Goal: Communication & Community: Answer question/provide support

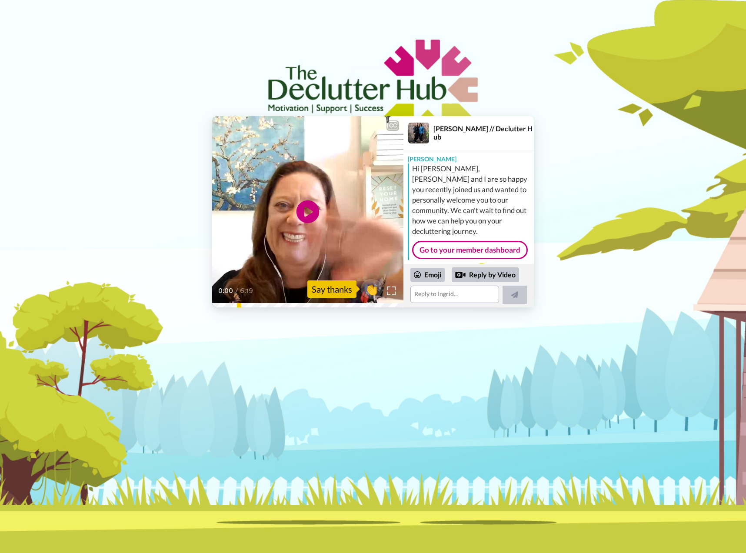
click at [308, 211] on icon "Play/Pause" at bounding box center [308, 211] width 23 height 41
click at [419, 273] on icon at bounding box center [417, 274] width 7 height 7
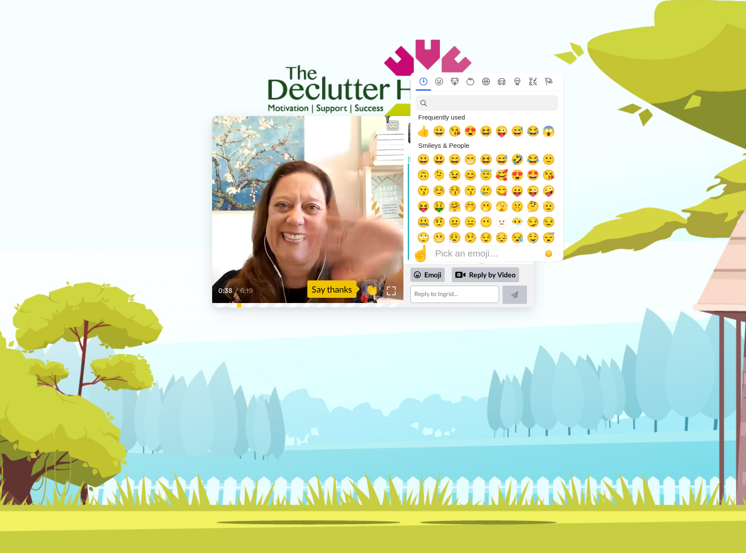
click at [506, 41] on div "CC Play/Pause calendar on the dashboard as well. 0:38 / 6:19 👏 Say thanks [PERS…" at bounding box center [373, 167] width 746 height 334
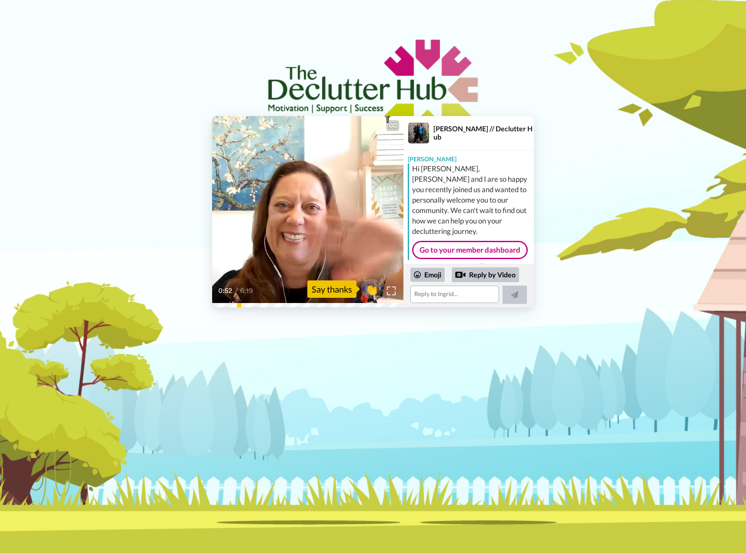
drag, startPoint x: 308, startPoint y: 234, endPoint x: 305, endPoint y: 238, distance: 4.6
click at [308, 235] on video at bounding box center [307, 211] width 191 height 191
click at [308, 213] on icon "Play/Pause" at bounding box center [308, 211] width 23 height 41
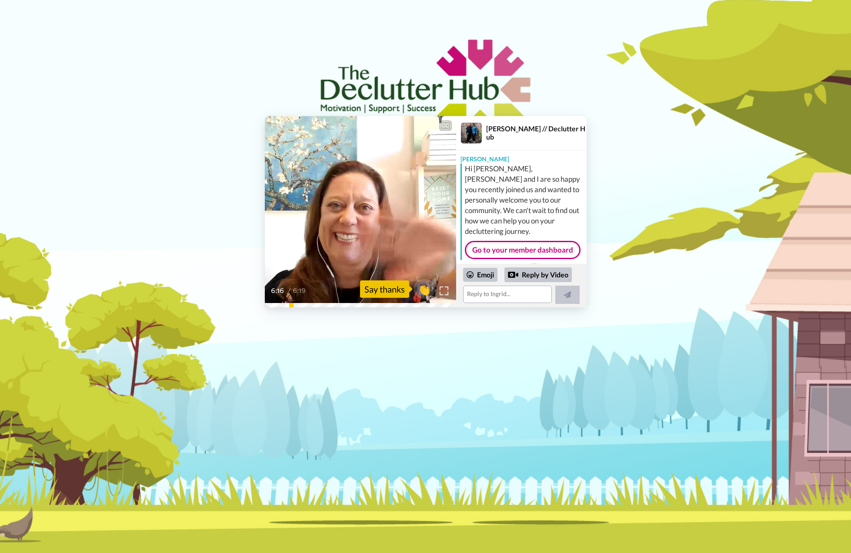
click at [331, 239] on video at bounding box center [360, 211] width 191 height 191
click at [359, 211] on icon "Play/Pause" at bounding box center [360, 211] width 23 height 41
click at [359, 211] on icon at bounding box center [360, 211] width 23 height 23
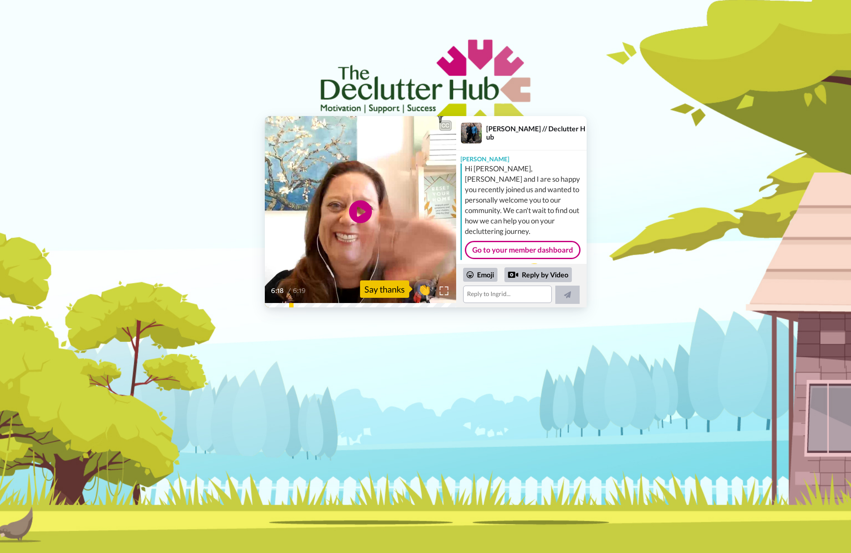
click at [359, 211] on icon "Play/Pause" at bounding box center [360, 211] width 23 height 41
click at [359, 211] on icon at bounding box center [360, 211] width 23 height 23
click at [358, 210] on icon "Play/Pause" at bounding box center [360, 211] width 23 height 41
click at [362, 209] on icon "Play/Pause" at bounding box center [360, 211] width 23 height 41
click at [498, 296] on textarea at bounding box center [507, 294] width 89 height 17
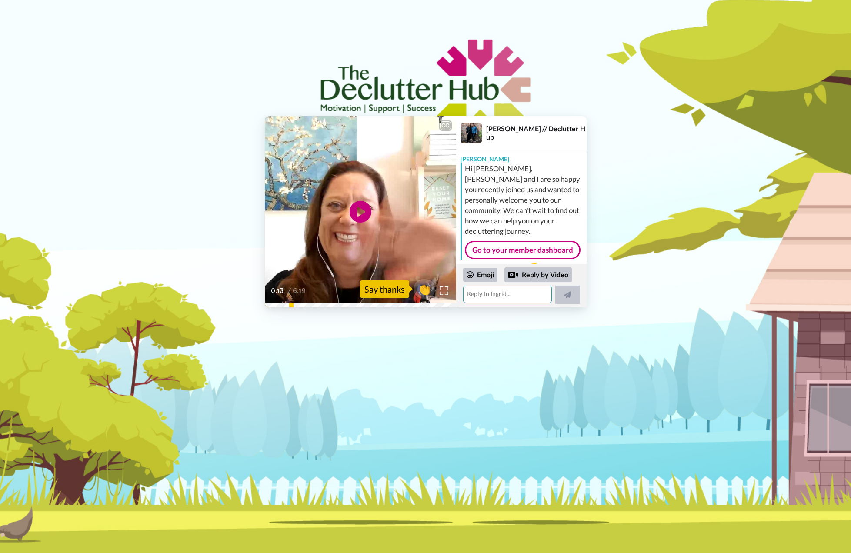
drag, startPoint x: 426, startPoint y: 290, endPoint x: 476, endPoint y: 286, distance: 50.6
click at [426, 289] on span "👏" at bounding box center [425, 289] width 22 height 14
click at [481, 294] on textarea "👏" at bounding box center [507, 294] width 89 height 17
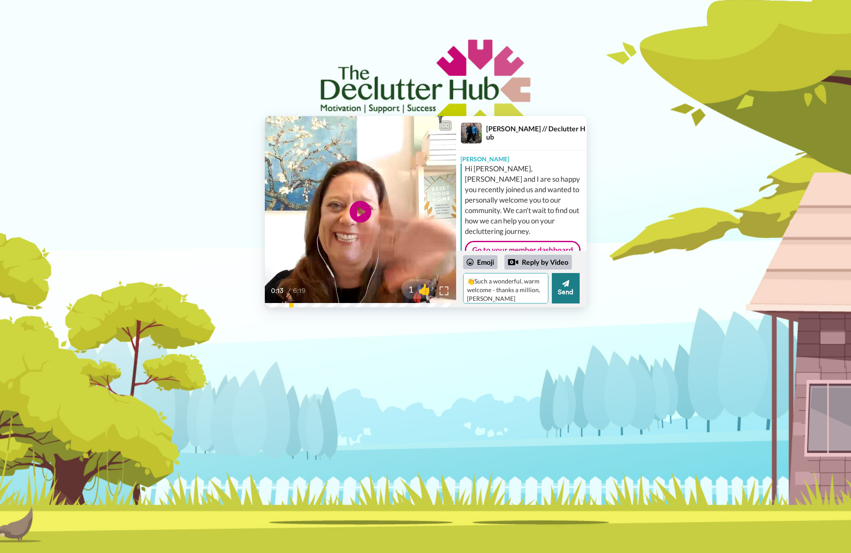
type textarea "👏Such a wonderful, warm welcome - thanks a million, [PERSON_NAME]"
click at [568, 286] on icon at bounding box center [565, 283] width 7 height 7
